Goal: Task Accomplishment & Management: Use online tool/utility

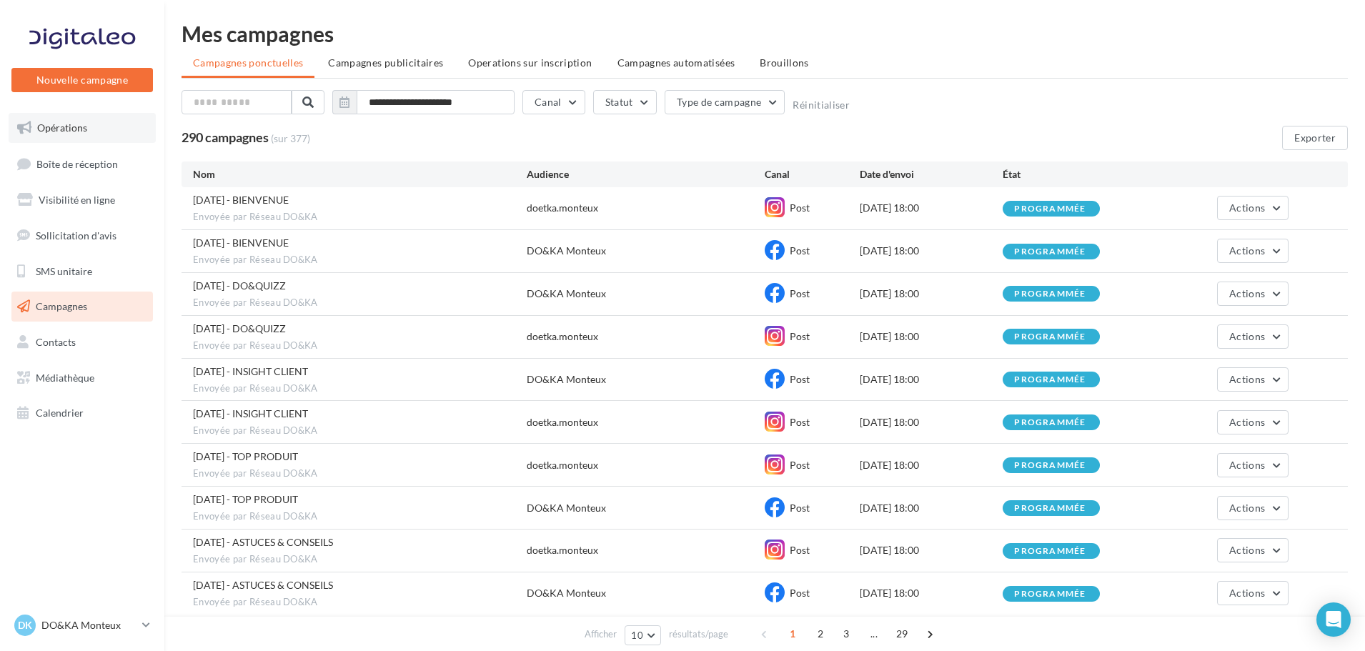
click at [62, 134] on link "Opérations" at bounding box center [82, 128] width 147 height 30
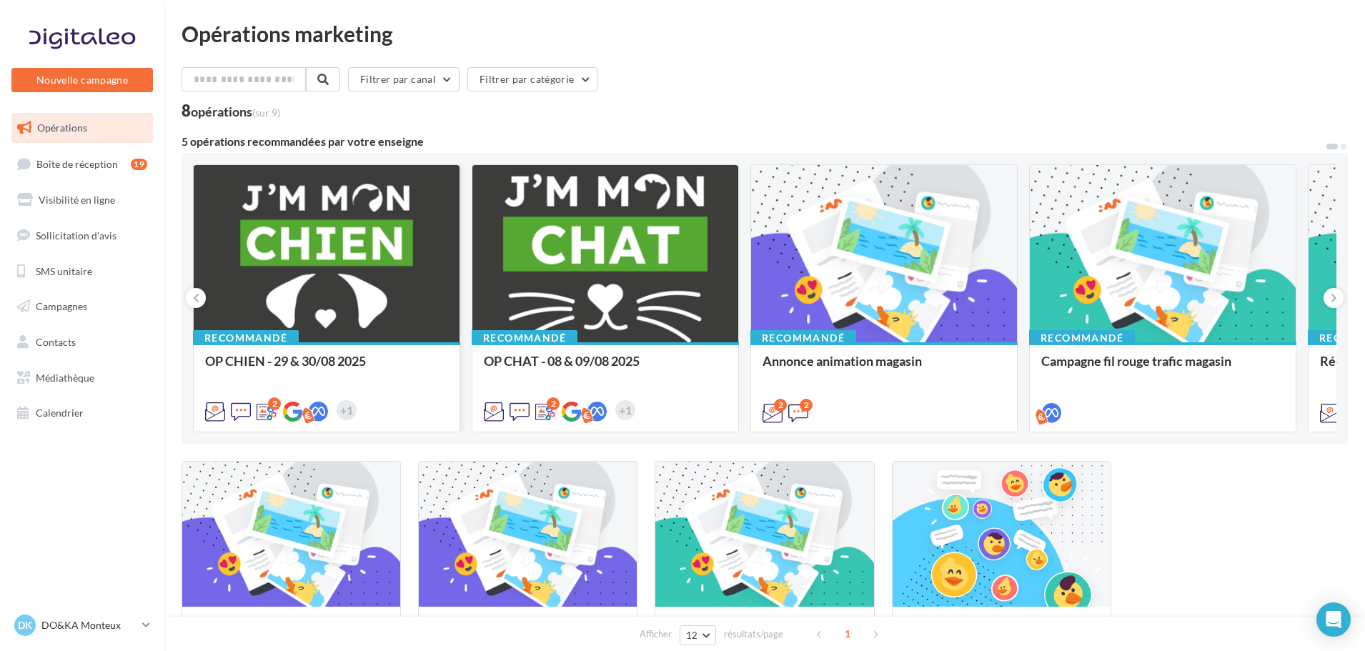
click at [354, 234] on div at bounding box center [327, 254] width 266 height 179
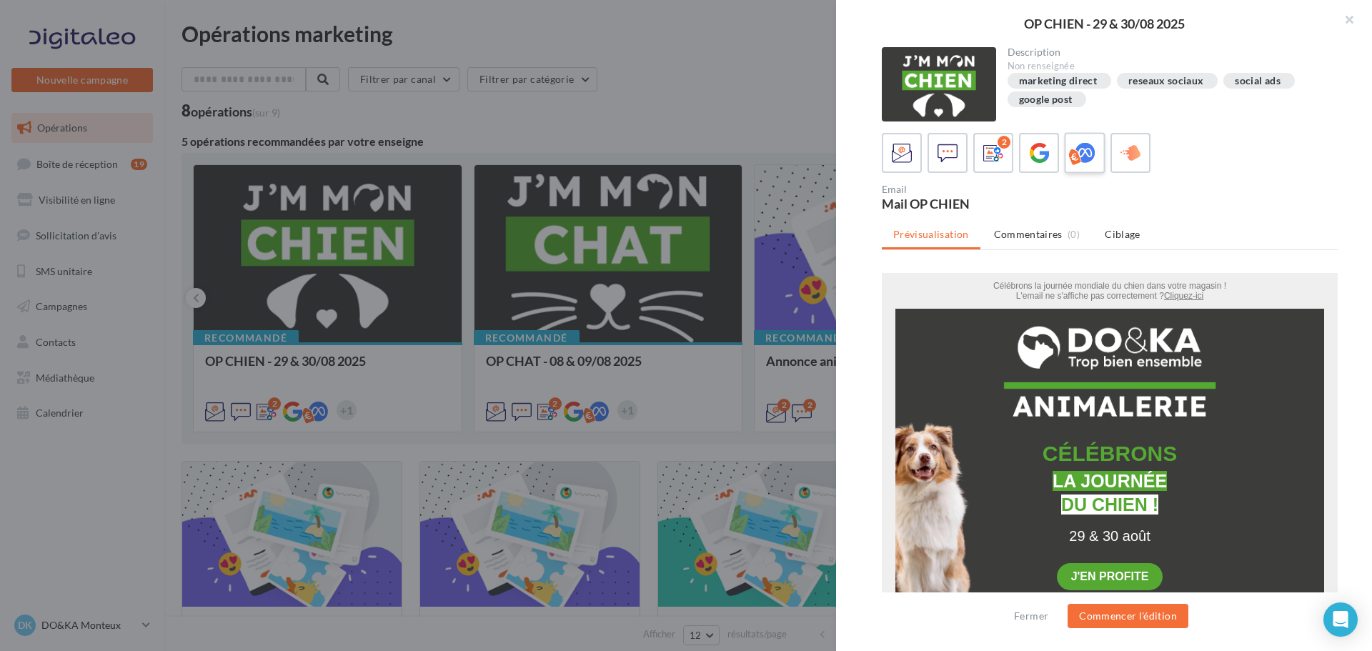
click at [1085, 156] on icon at bounding box center [1085, 153] width 21 height 21
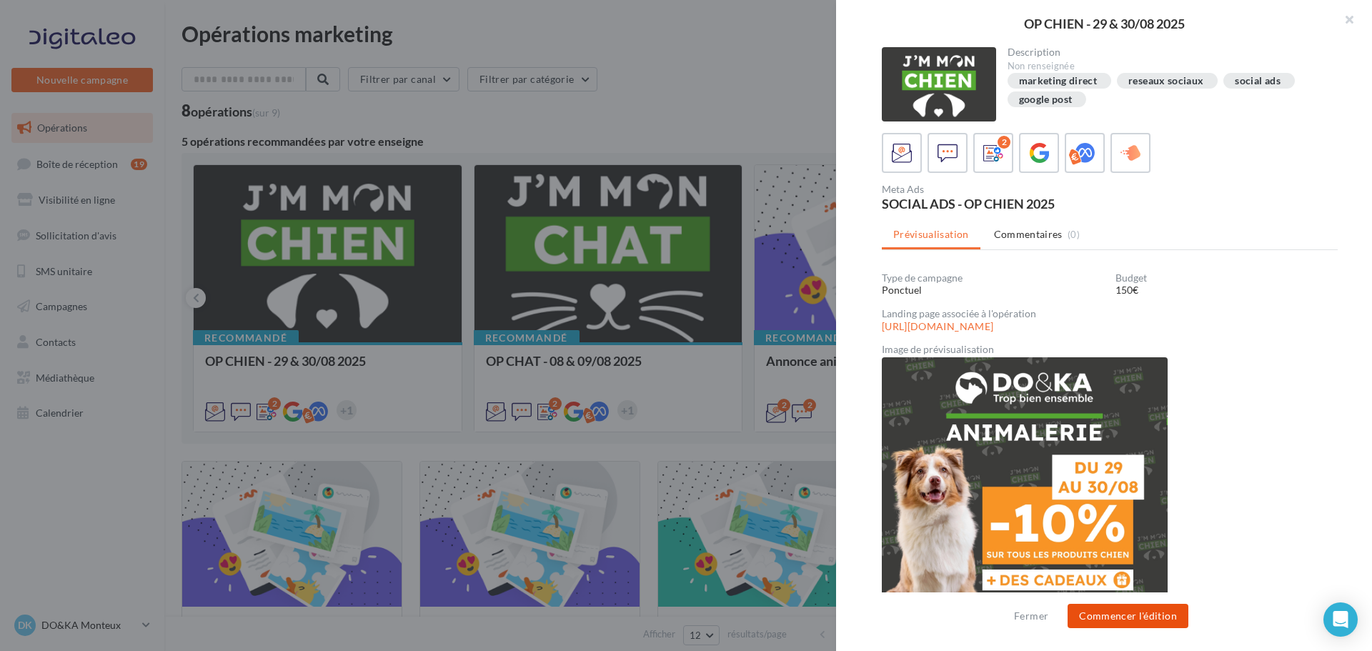
click at [1103, 611] on button "Commencer l'édition" at bounding box center [1128, 616] width 121 height 24
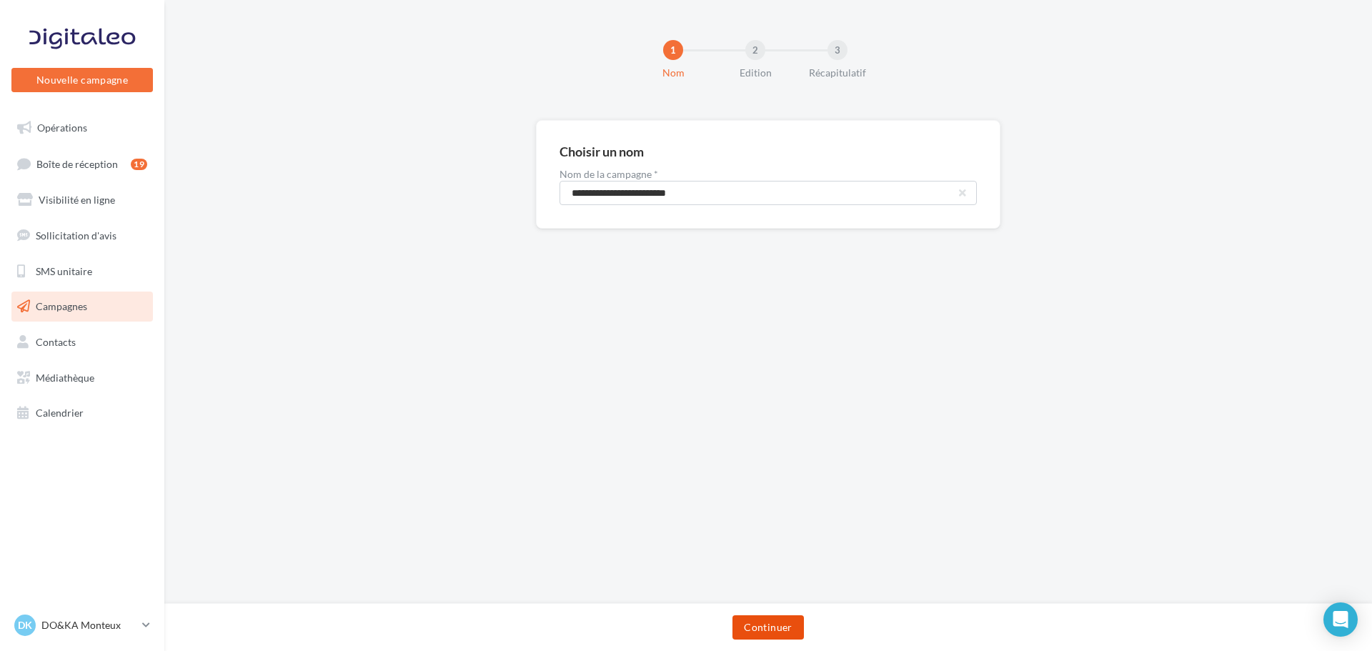
click at [796, 627] on button "Continuer" at bounding box center [767, 627] width 71 height 24
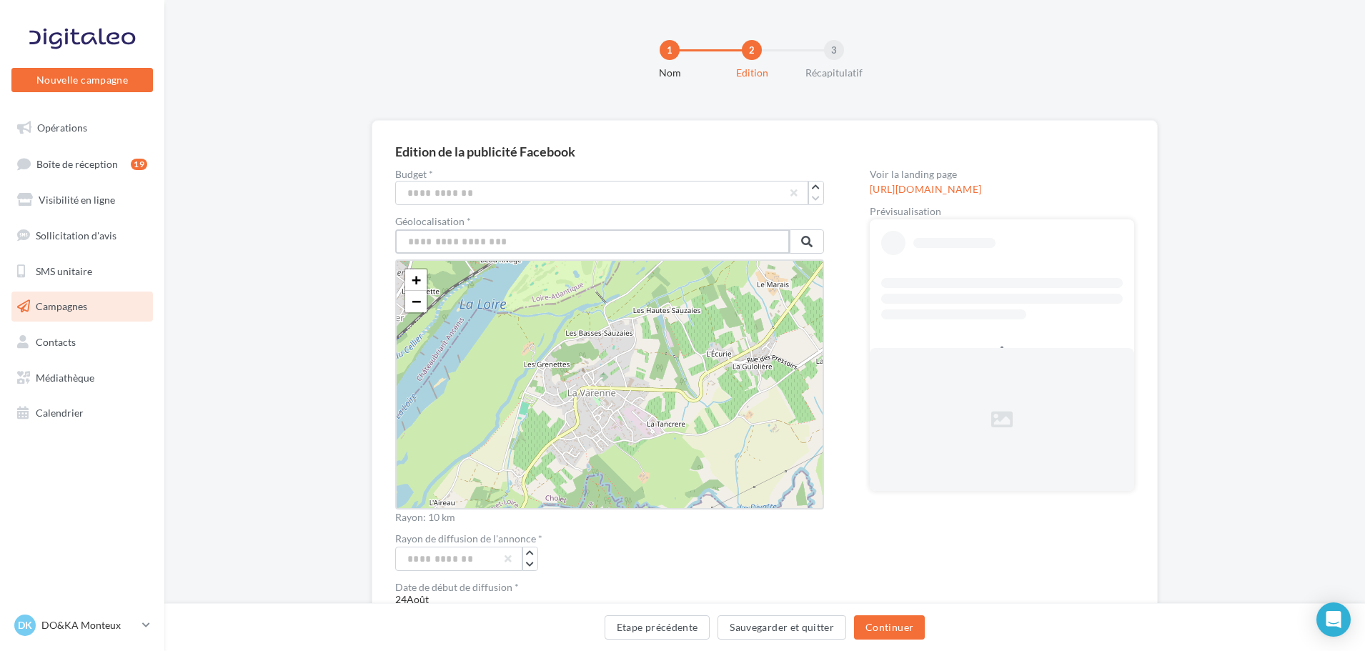
click at [604, 244] on input "text" at bounding box center [592, 241] width 394 height 24
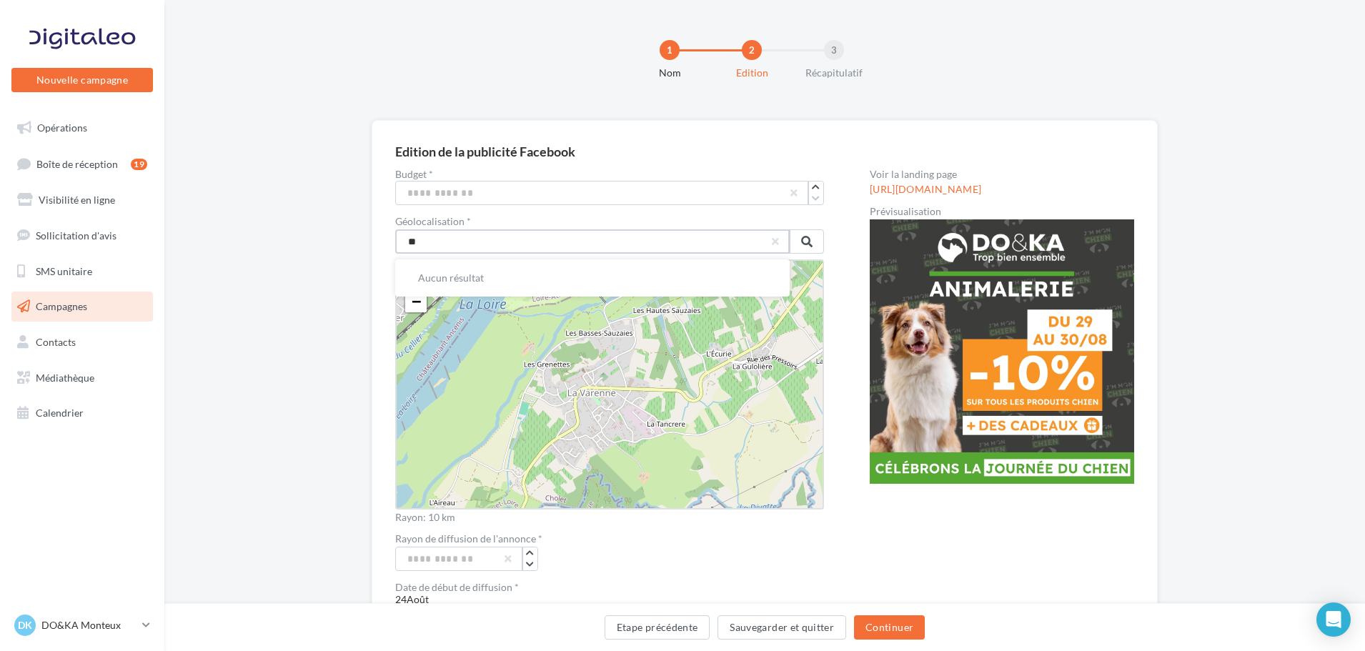
type input "*"
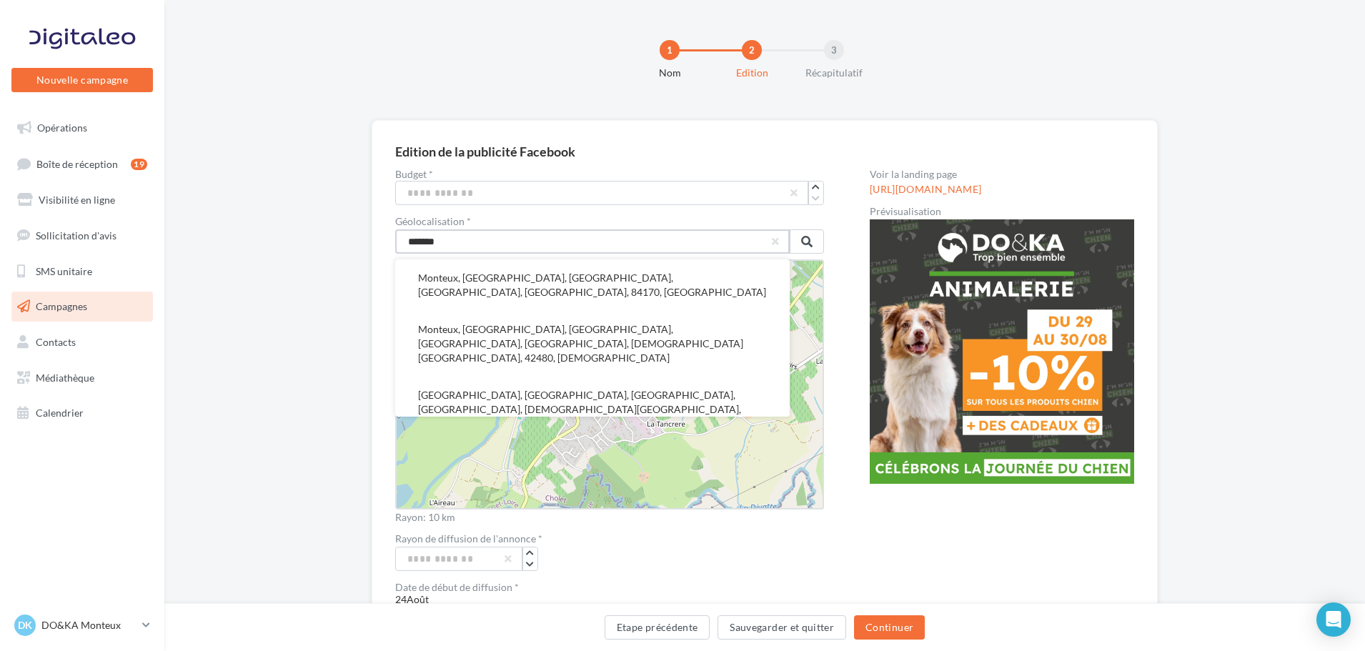
drag, startPoint x: 494, startPoint y: 247, endPoint x: 385, endPoint y: 249, distance: 109.3
click at [385, 249] on div "Edition de la publicité Facebook Budget * *** Géolocalisation * ******* [GEOGRA…" at bounding box center [765, 594] width 786 height 948
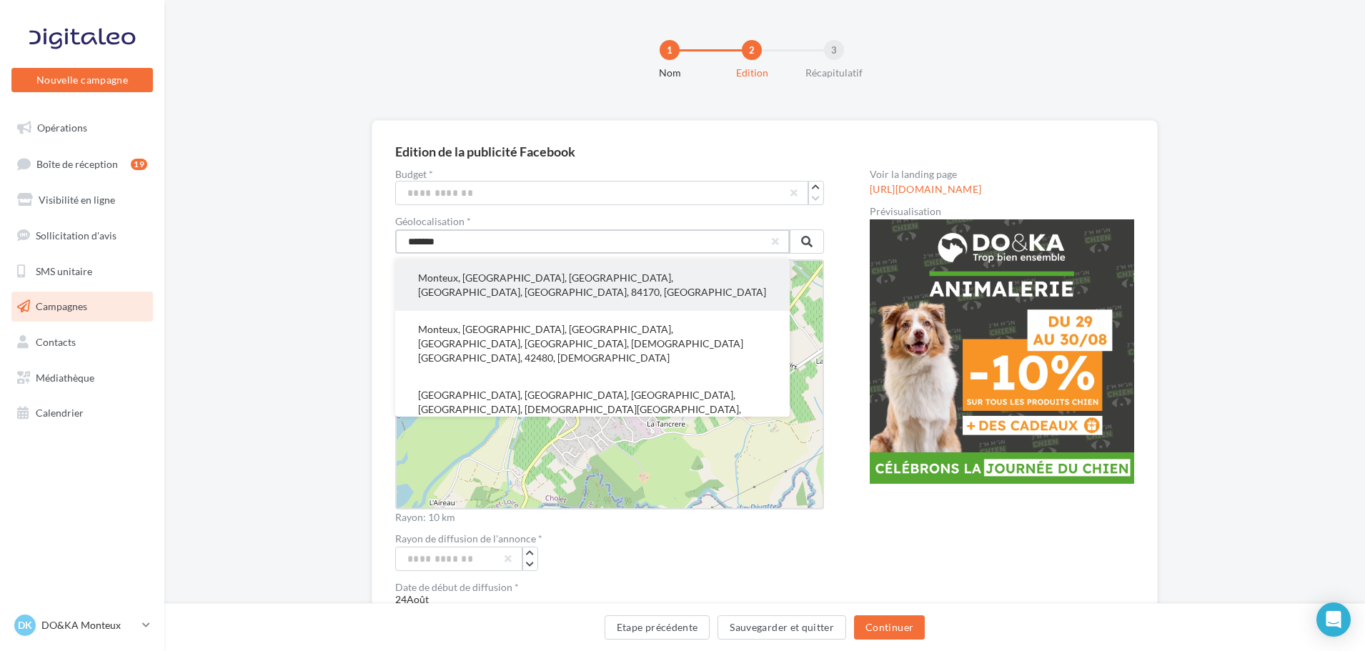
type input "*******"
click at [499, 289] on button "Monteux, [GEOGRAPHIC_DATA], [GEOGRAPHIC_DATA], [GEOGRAPHIC_DATA], [GEOGRAPHIC_D…" at bounding box center [592, 284] width 394 height 51
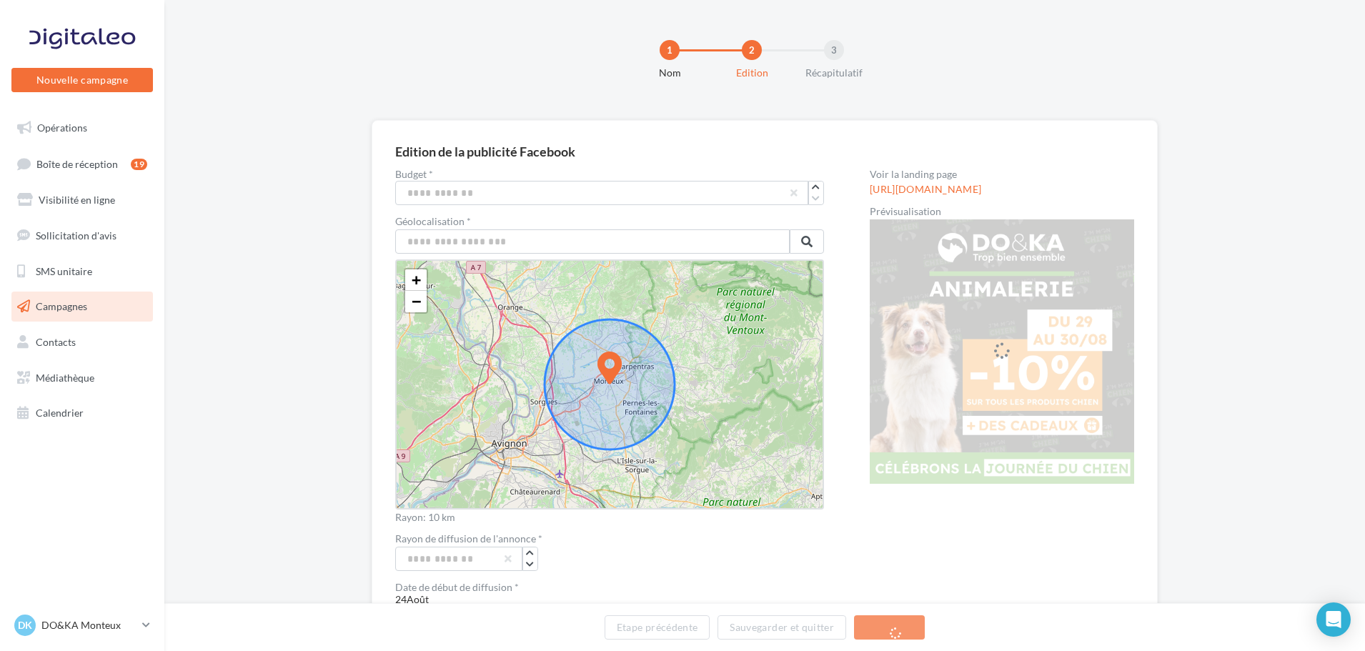
drag, startPoint x: 594, startPoint y: 344, endPoint x: 594, endPoint y: 352, distance: 7.9
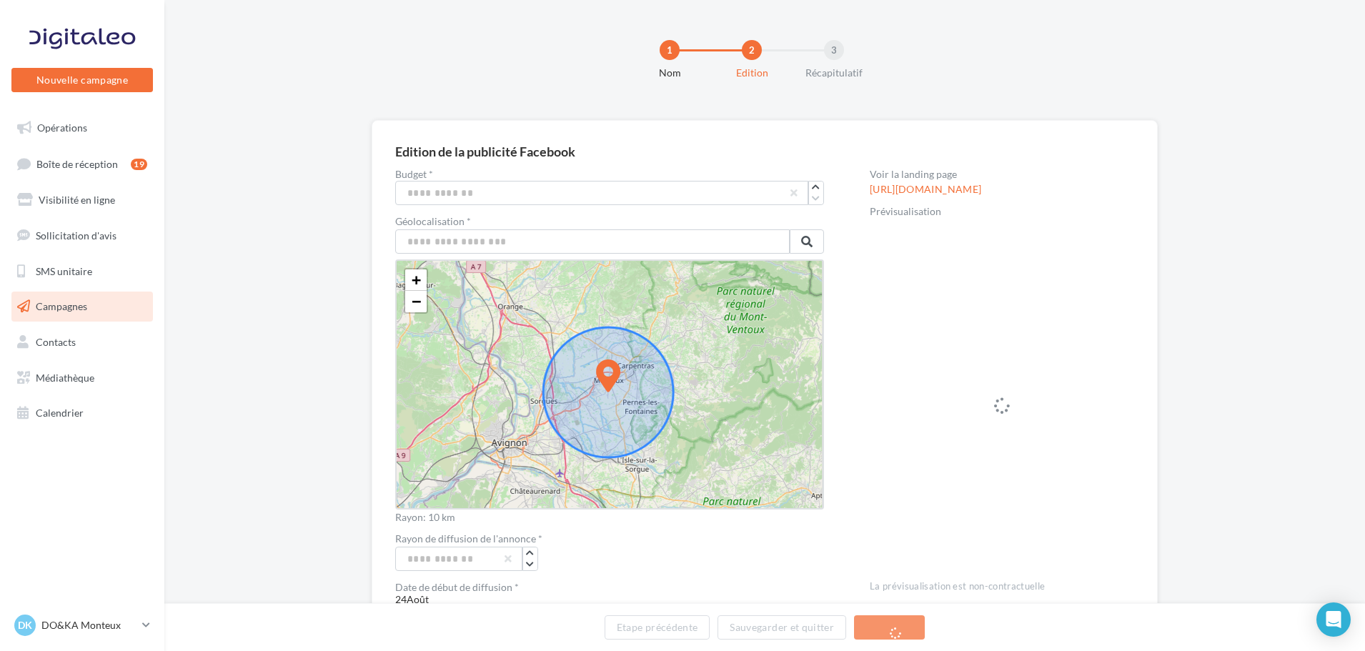
drag, startPoint x: 610, startPoint y: 378, endPoint x: 609, endPoint y: 387, distance: 8.7
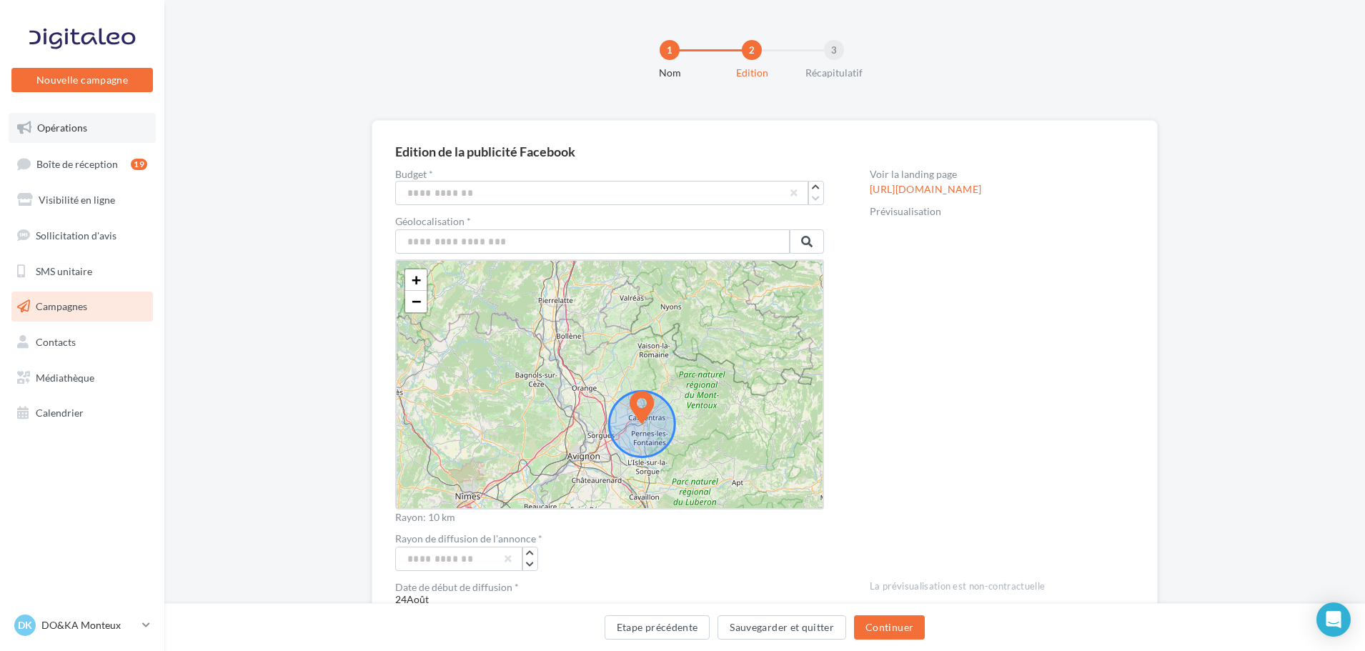
click at [89, 136] on link "Opérations" at bounding box center [82, 128] width 147 height 30
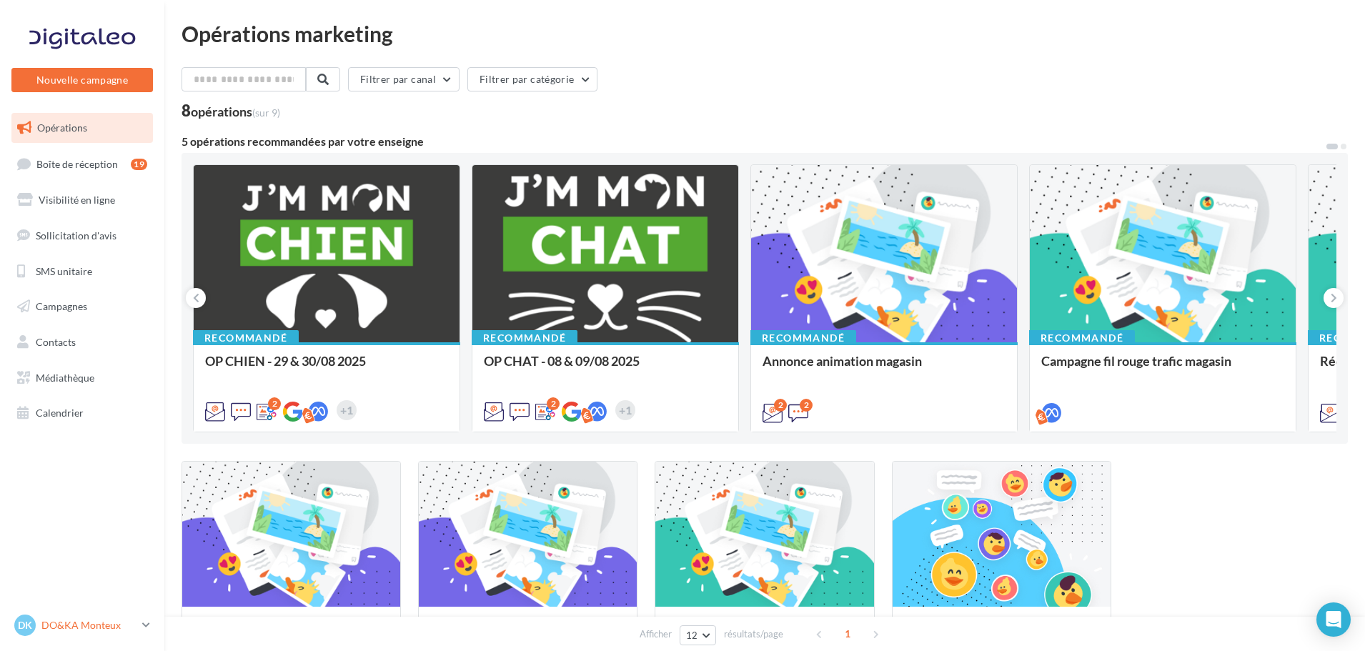
click at [115, 627] on p "DO&KA Monteux" at bounding box center [88, 625] width 95 height 14
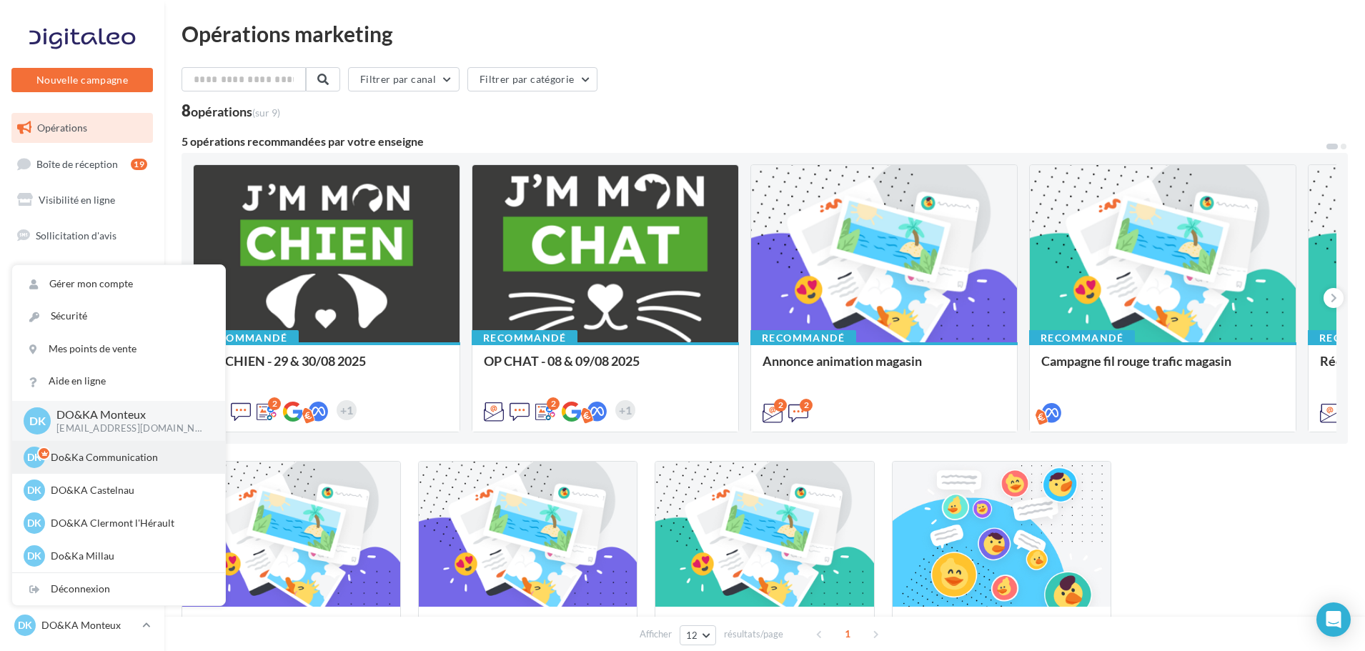
click at [102, 463] on p "Do&Ka Communication" at bounding box center [129, 457] width 157 height 14
